Goal: Go to known website: Access a specific website the user already knows

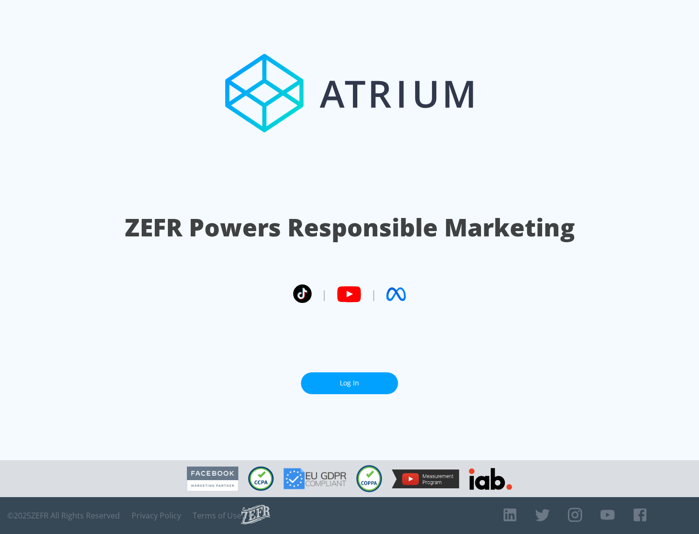
click at [349, 379] on link "Log In" at bounding box center [349, 383] width 97 height 22
